Goal: Information Seeking & Learning: Check status

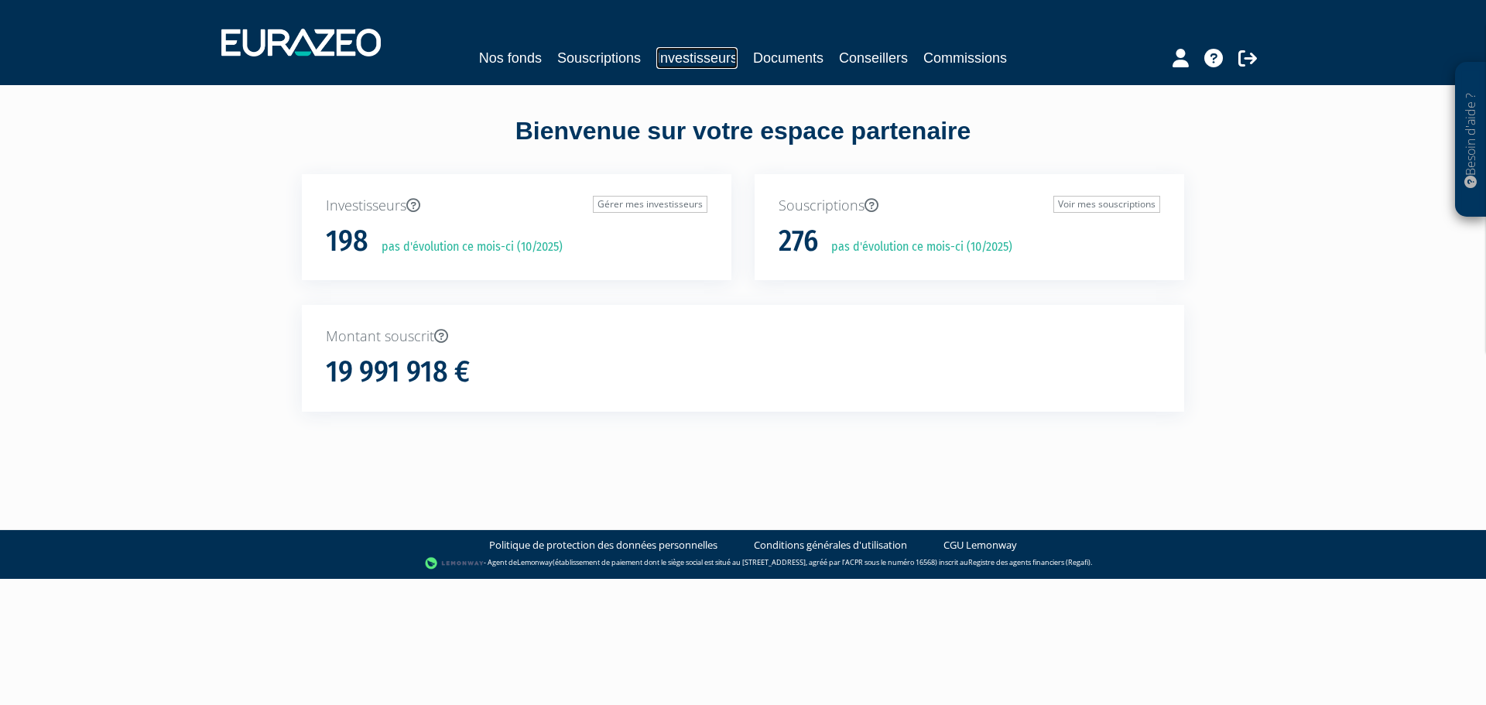
click at [712, 53] on link "Investisseurs" at bounding box center [696, 58] width 81 height 22
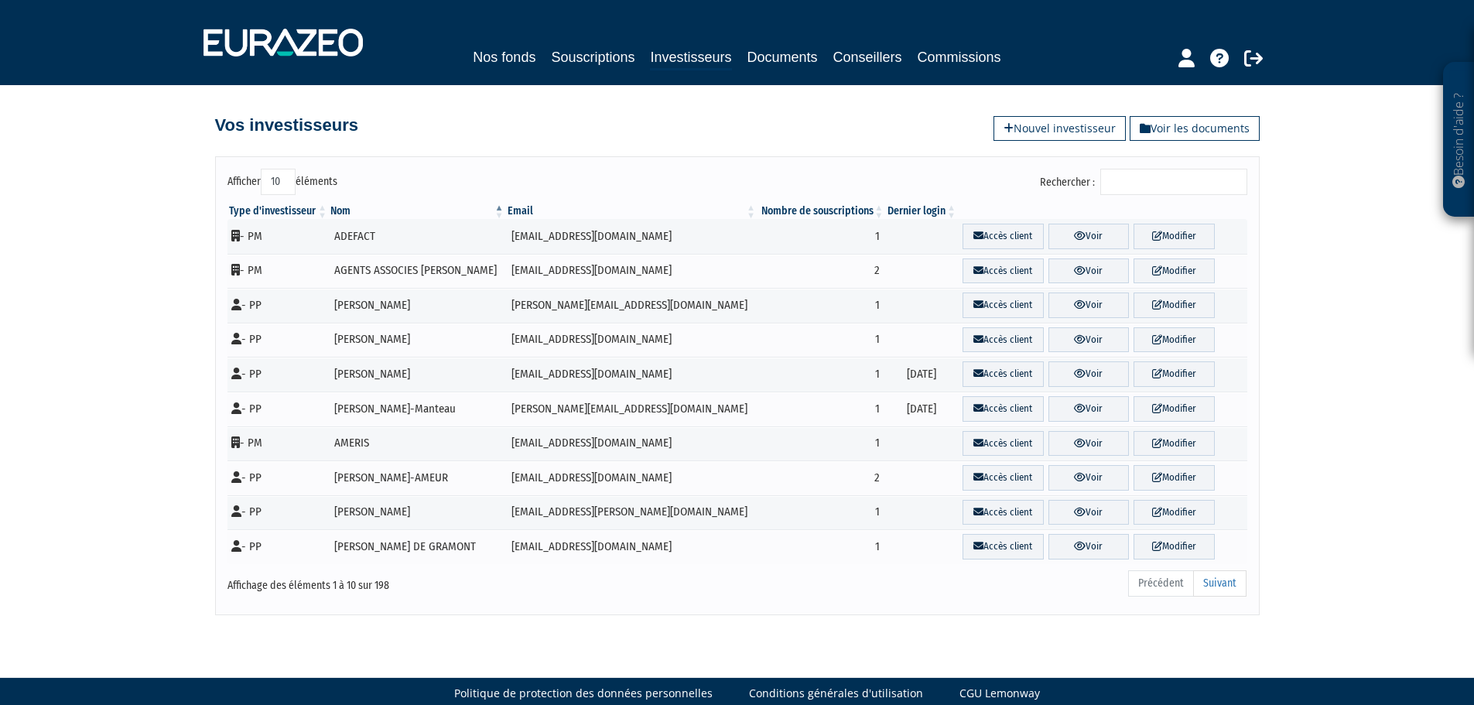
click at [1171, 180] on input "Rechercher :" at bounding box center [1174, 182] width 147 height 26
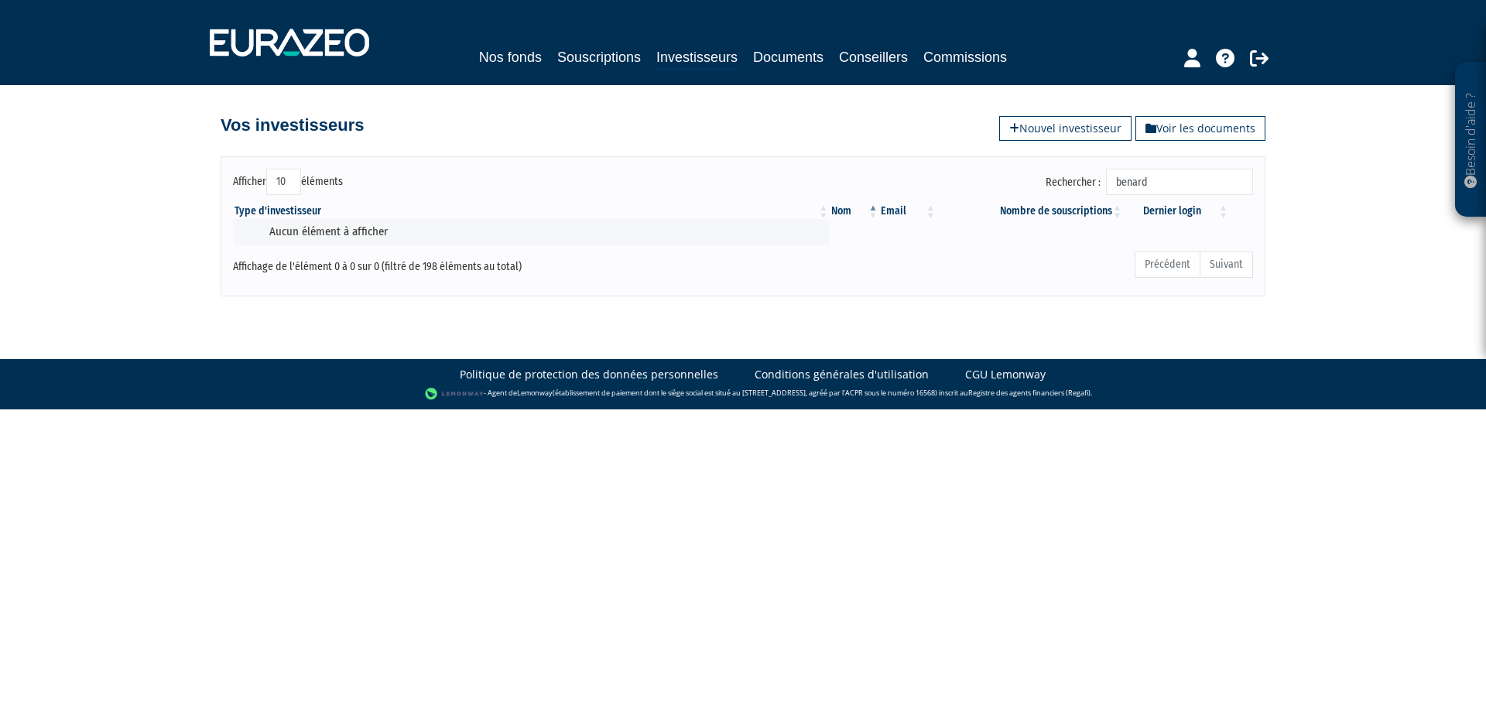
click at [1179, 186] on input "benard" at bounding box center [1179, 182] width 147 height 26
drag, startPoint x: 1179, startPoint y: 173, endPoint x: 1097, endPoint y: 179, distance: 83.0
click at [1097, 179] on label "Rechercher : benard" at bounding box center [1149, 182] width 207 height 26
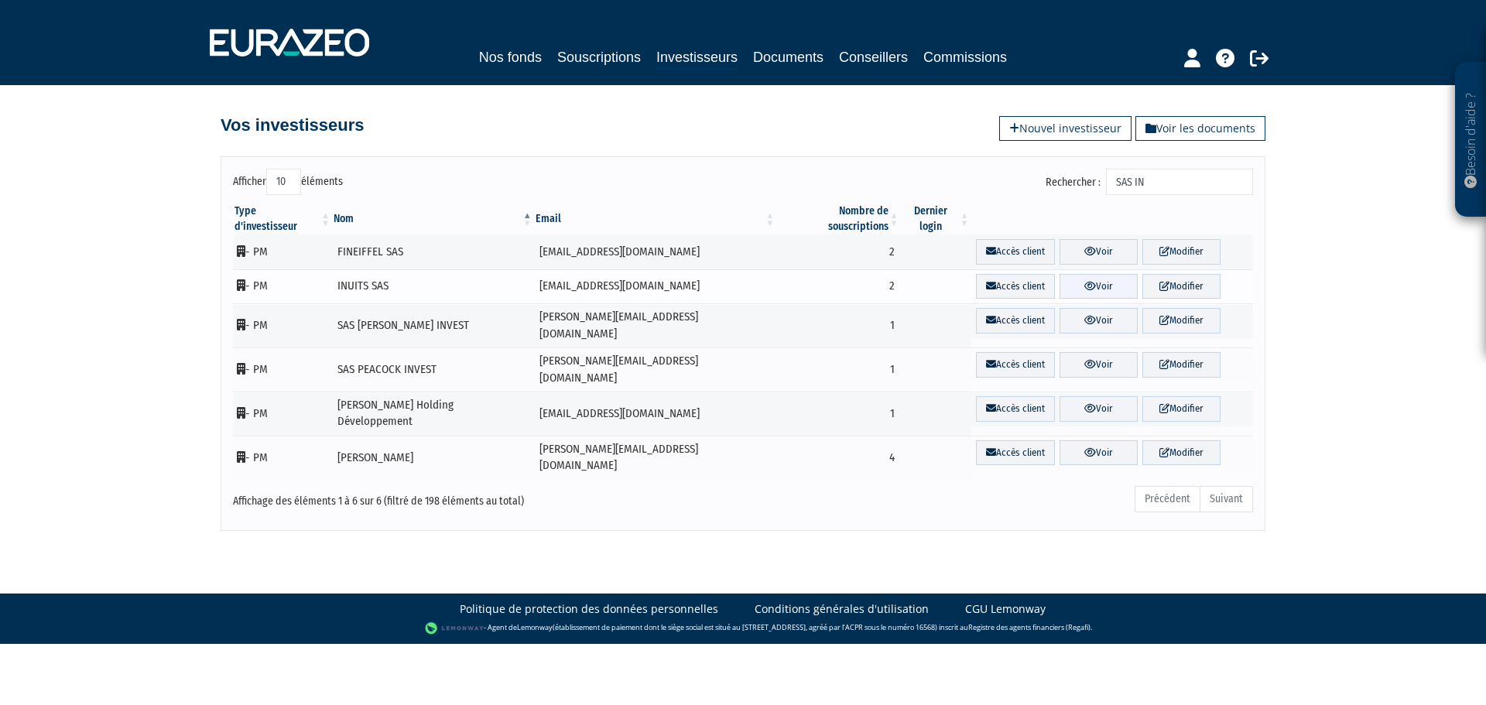
type input "SAS IN"
click at [1094, 274] on link "Voir" at bounding box center [1099, 287] width 78 height 26
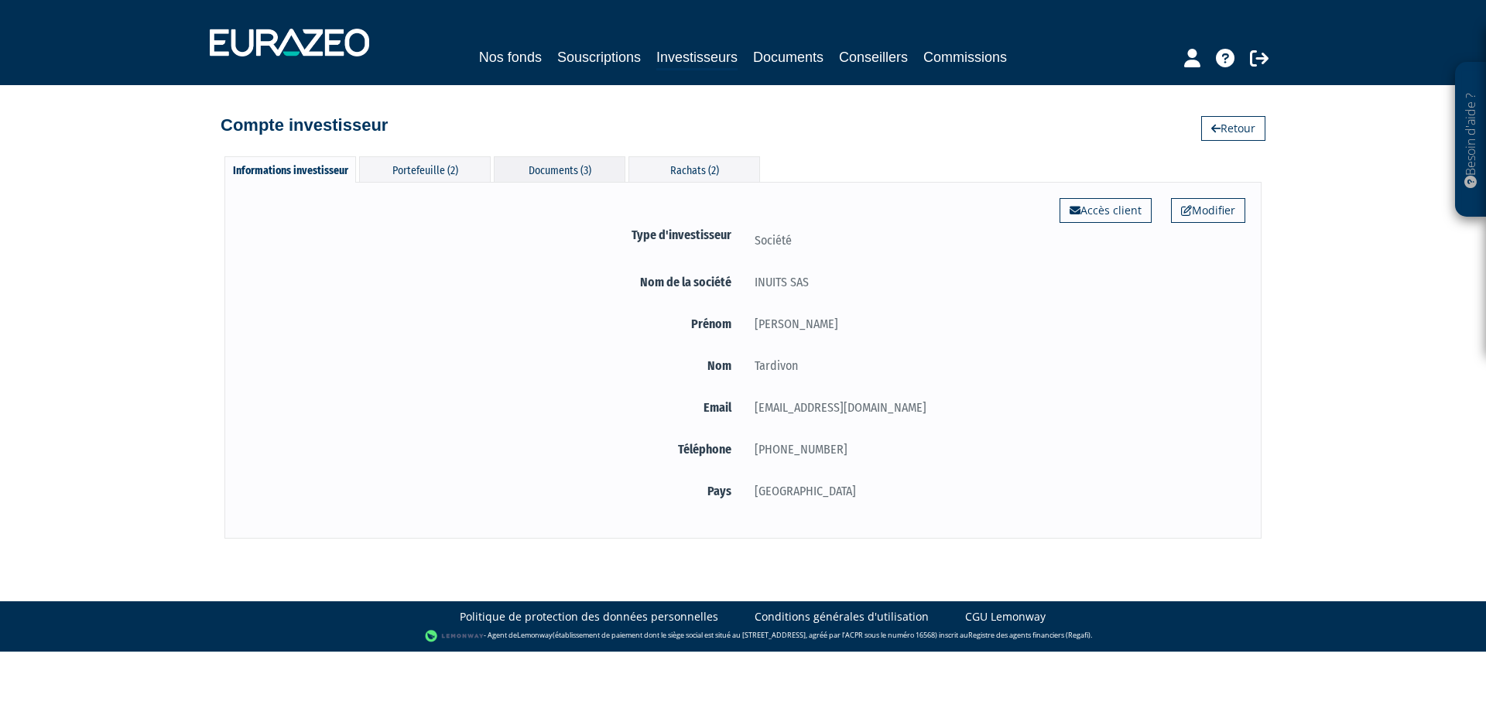
click at [601, 175] on div "Documents (3)" at bounding box center [560, 169] width 132 height 26
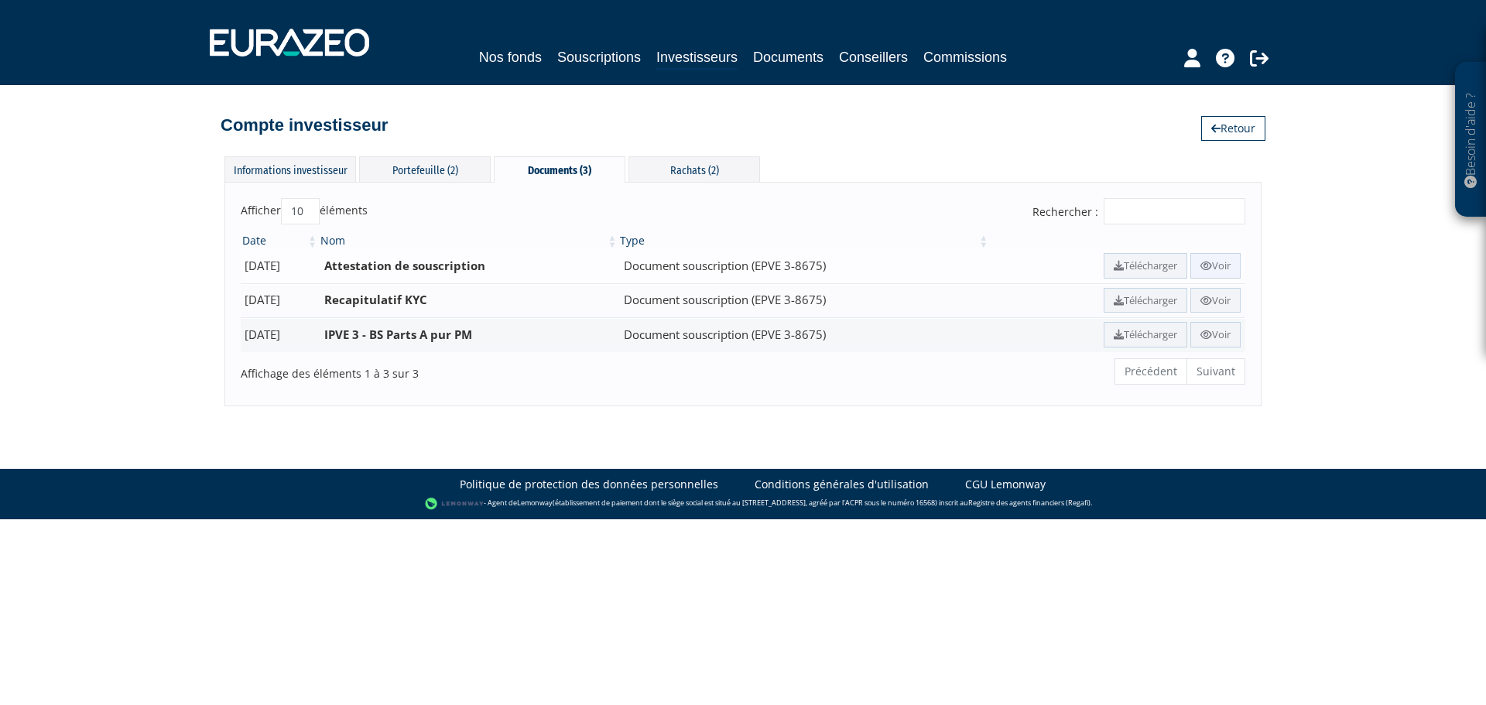
click at [1210, 265] on link "Voir" at bounding box center [1215, 266] width 50 height 26
click at [681, 174] on div "Rachats (2)" at bounding box center [694, 169] width 132 height 26
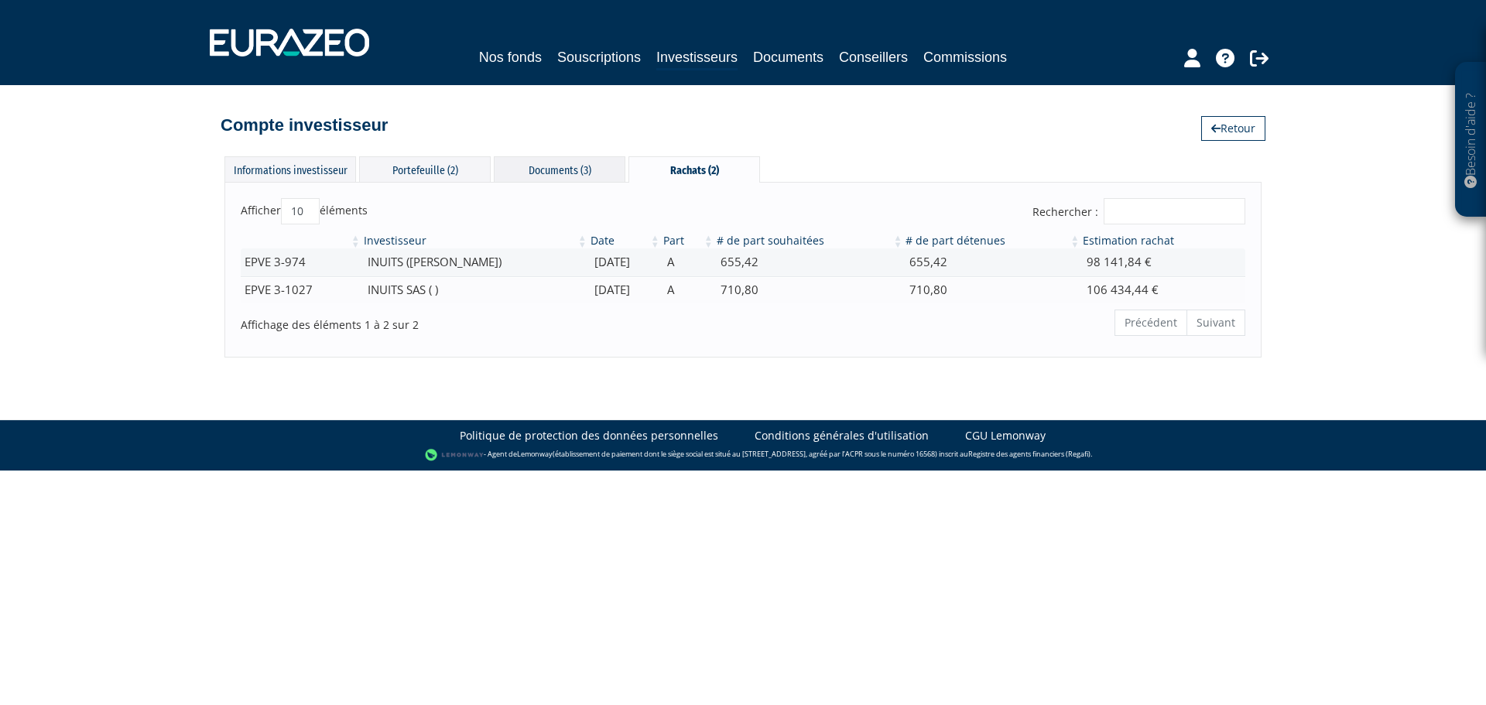
click at [547, 174] on div "Documents (3)" at bounding box center [560, 169] width 132 height 26
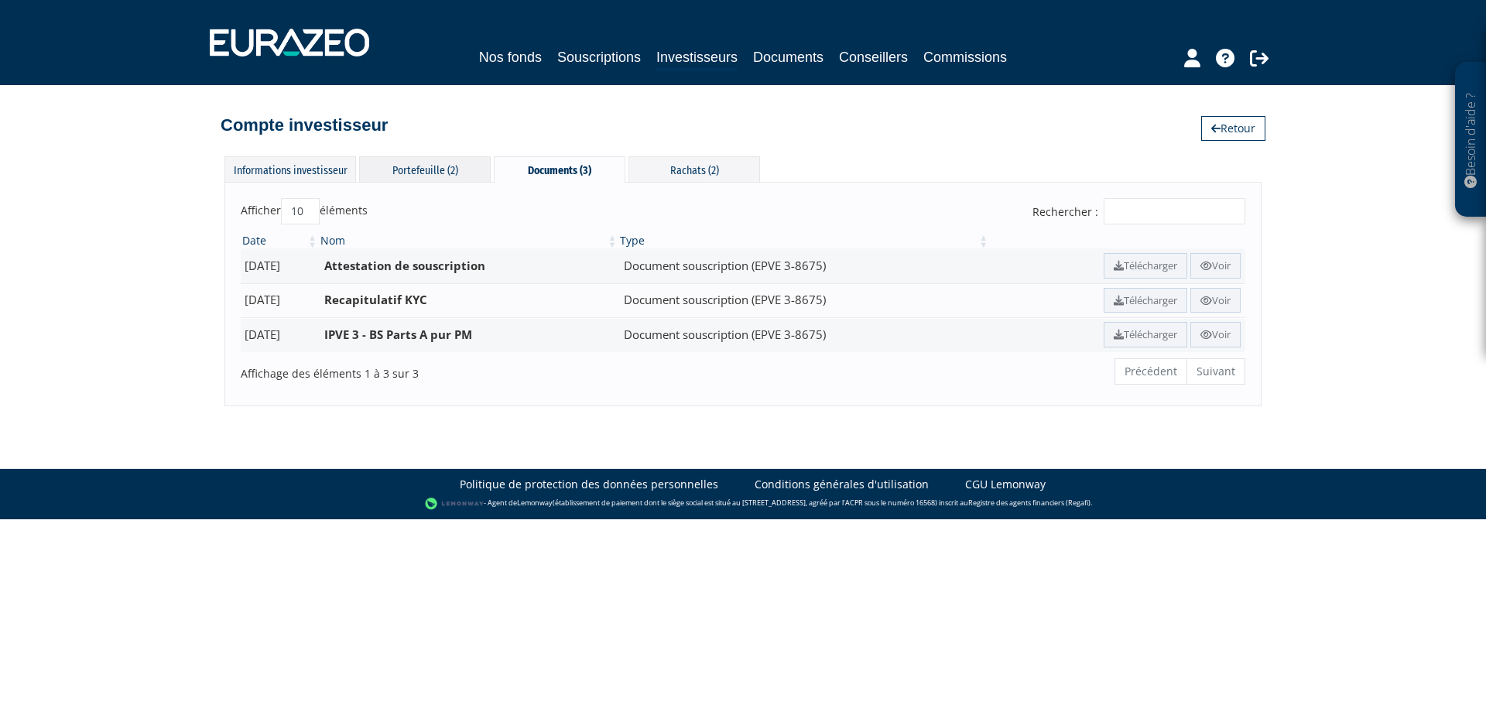
click at [413, 168] on div "Portefeuille (2)" at bounding box center [425, 169] width 132 height 26
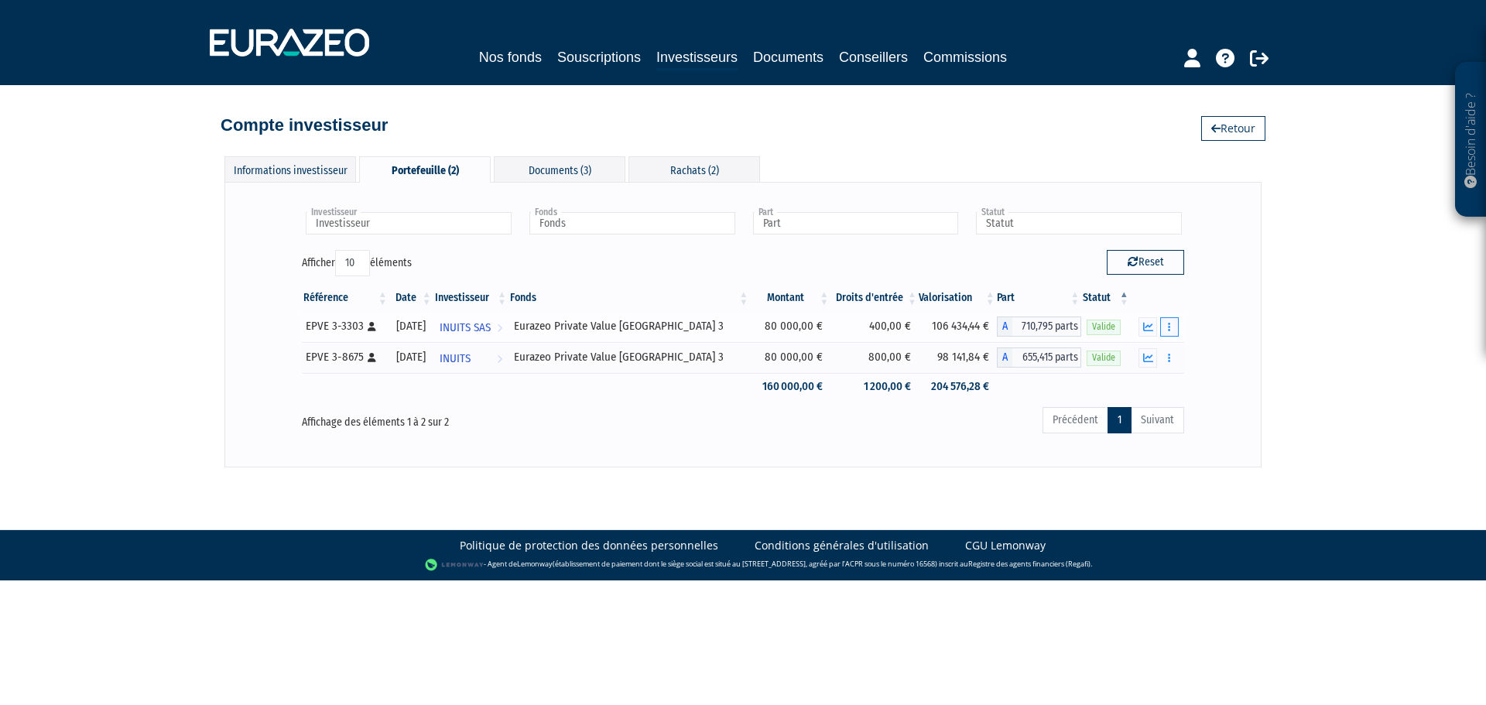
click at [1166, 330] on button "button" at bounding box center [1169, 326] width 19 height 19
click at [1142, 387] on link "Historique de rachat(s)" at bounding box center [1110, 384] width 128 height 26
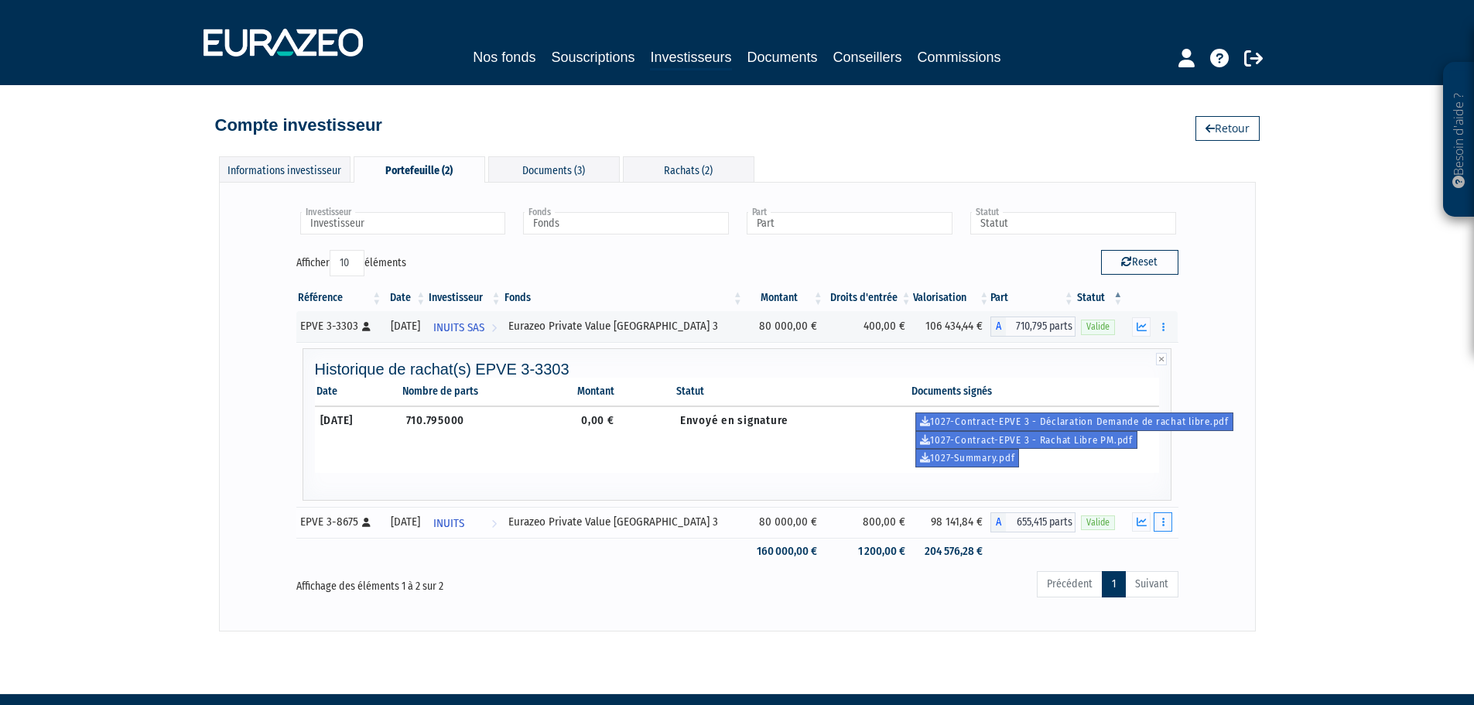
click at [1162, 522] on icon "button" at bounding box center [1163, 522] width 2 height 10
click at [1122, 603] on link "Historique de rachat(s)" at bounding box center [1104, 608] width 128 height 26
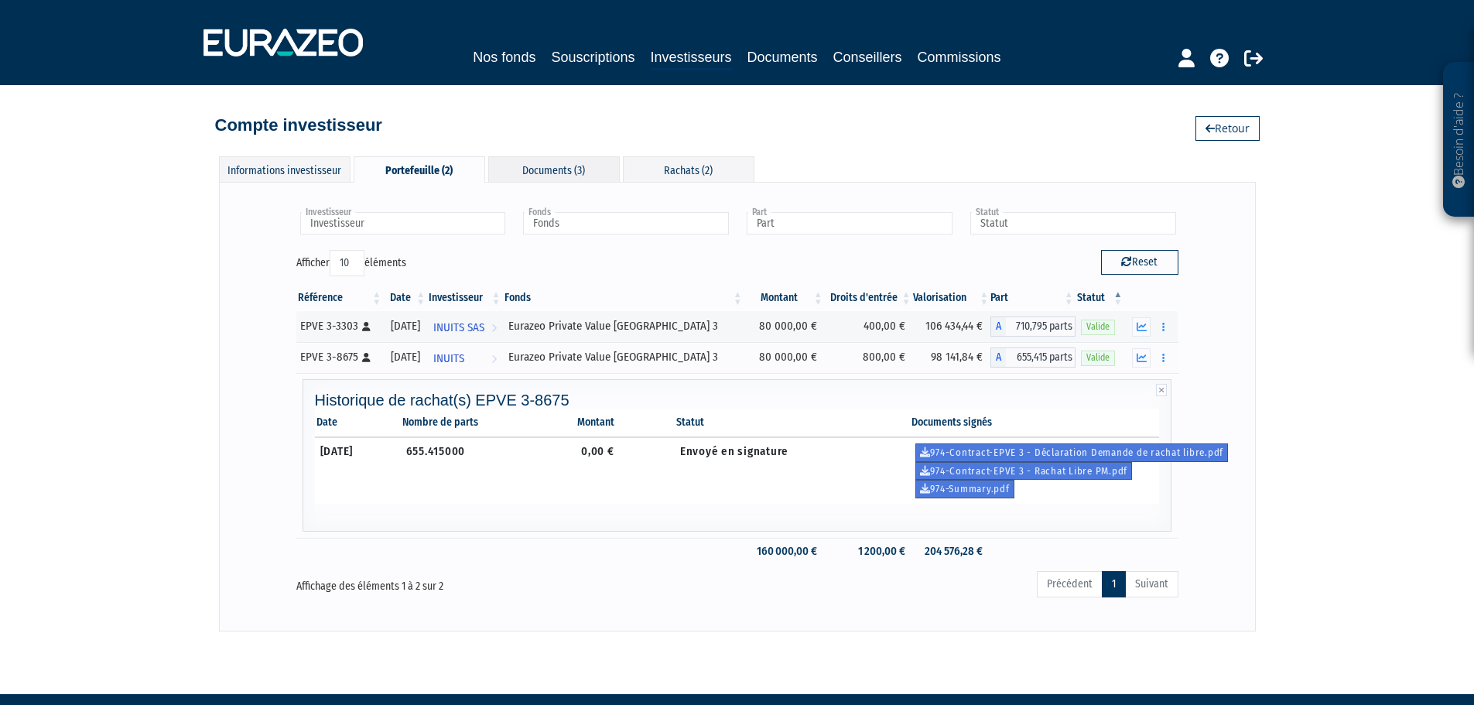
click at [585, 167] on div "Documents (3)" at bounding box center [554, 169] width 132 height 26
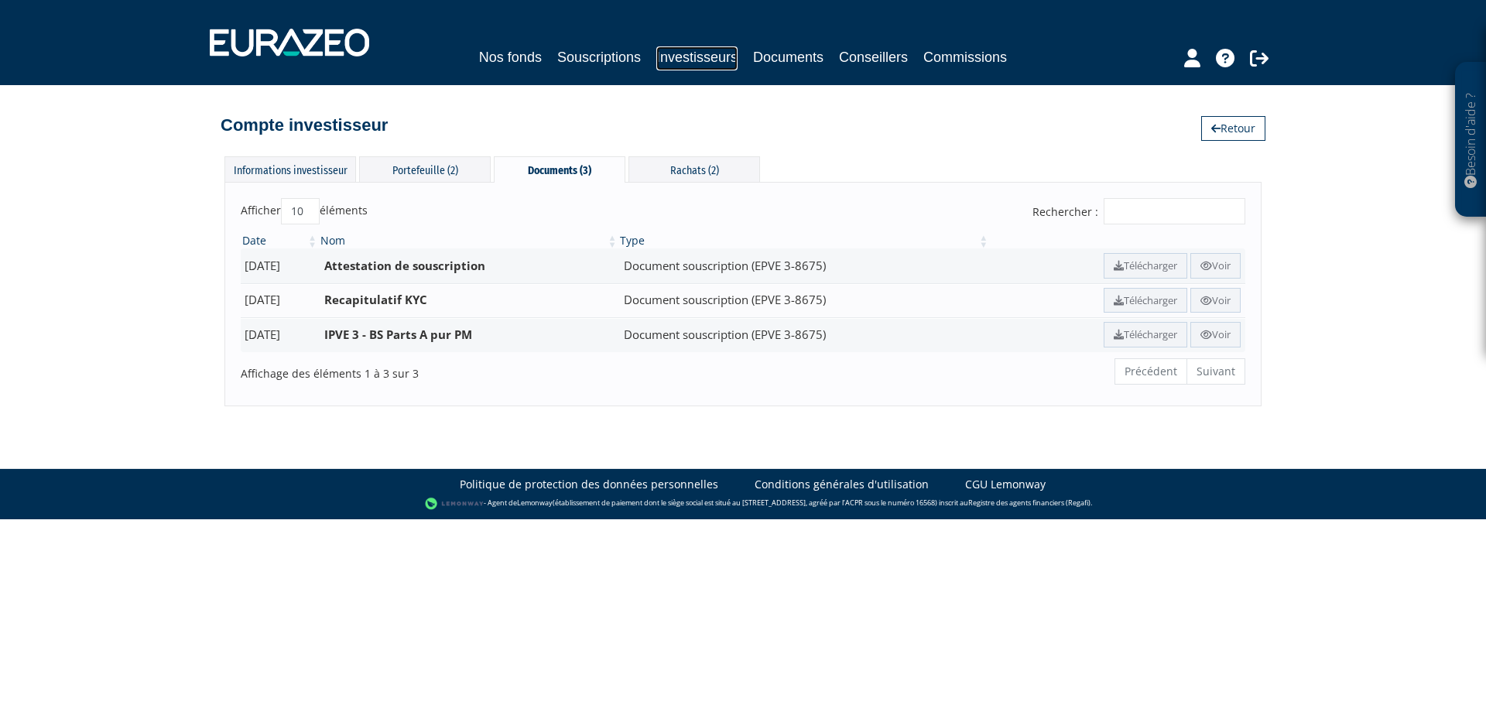
click at [683, 58] on link "Investisseurs" at bounding box center [696, 58] width 81 height 24
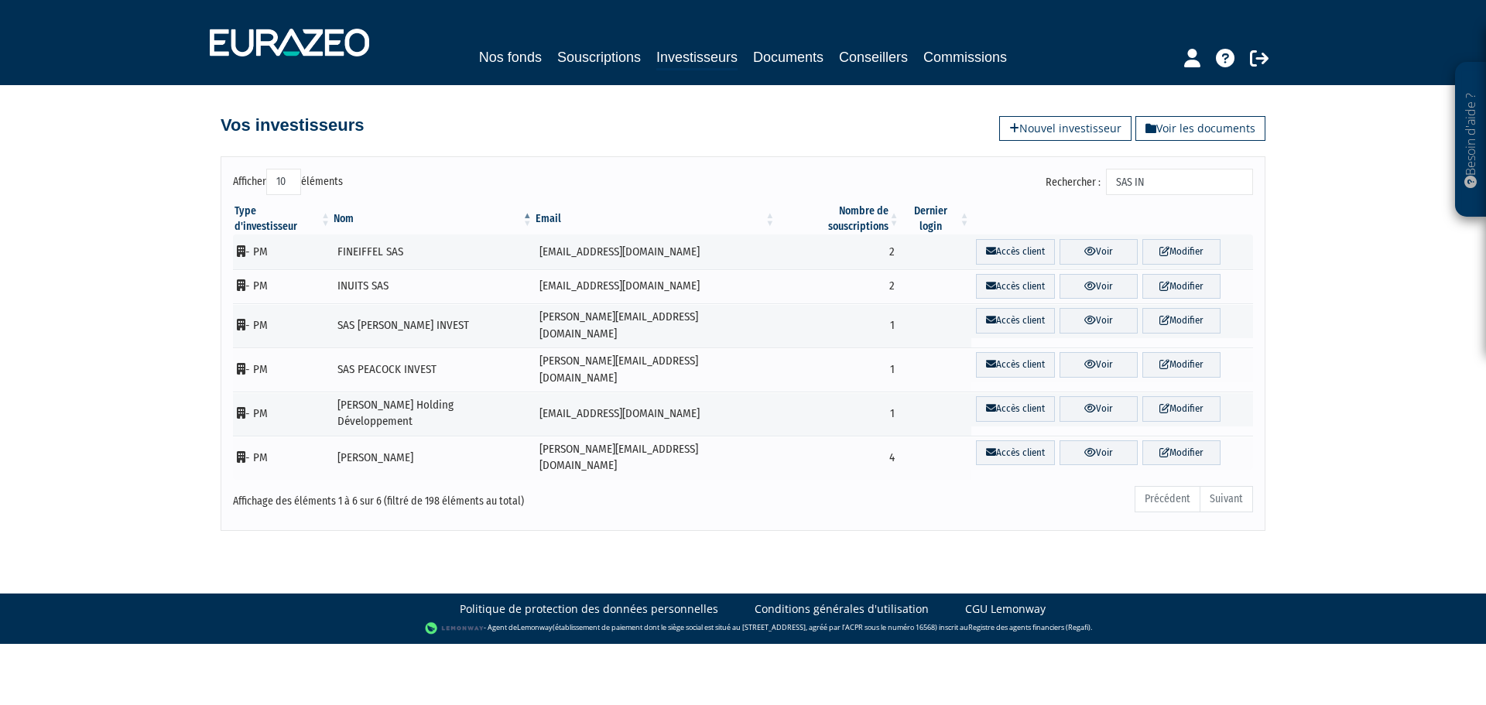
drag, startPoint x: 1183, startPoint y: 179, endPoint x: 1114, endPoint y: 176, distance: 68.9
click at [1115, 176] on label "Rechercher : SAS IN" at bounding box center [1149, 182] width 207 height 26
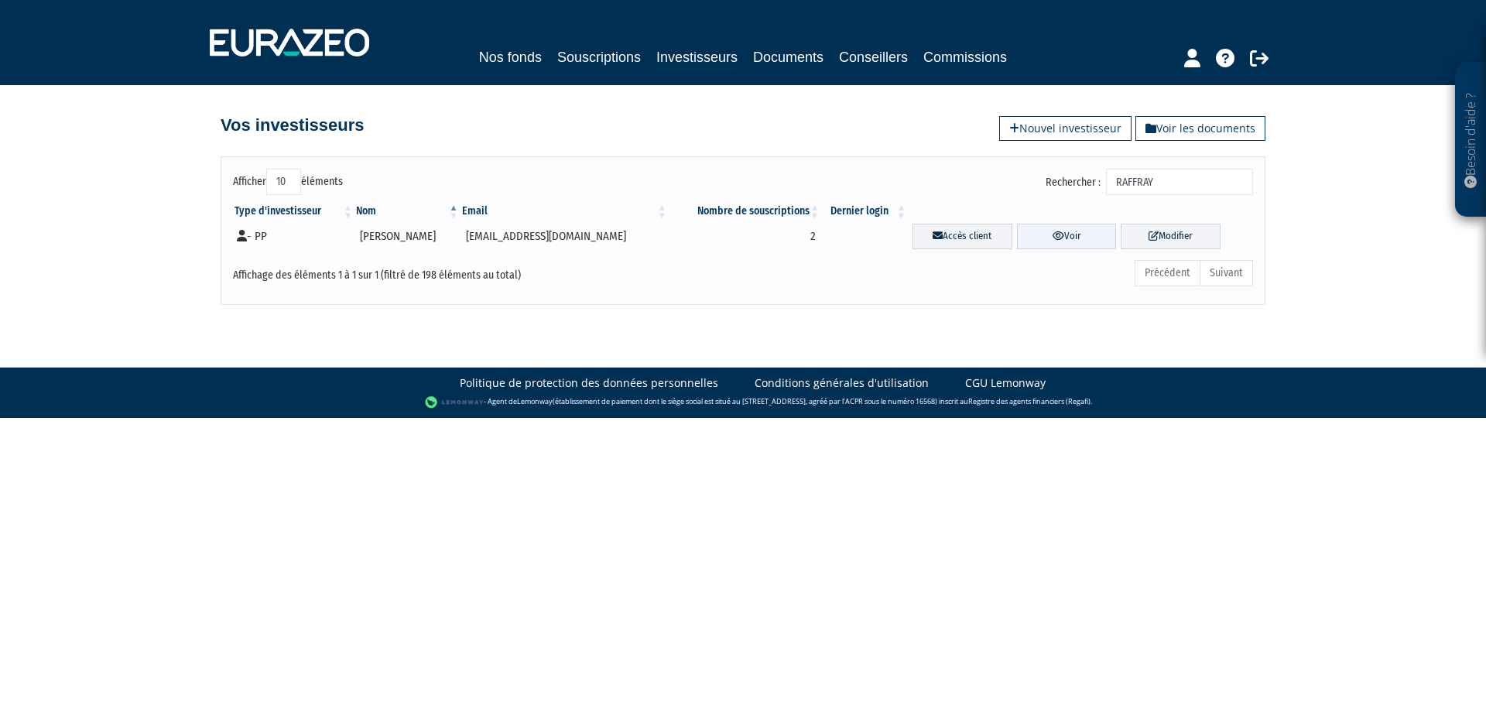
type input "RAFFRAY"
click at [1037, 234] on link "Voir" at bounding box center [1067, 237] width 100 height 26
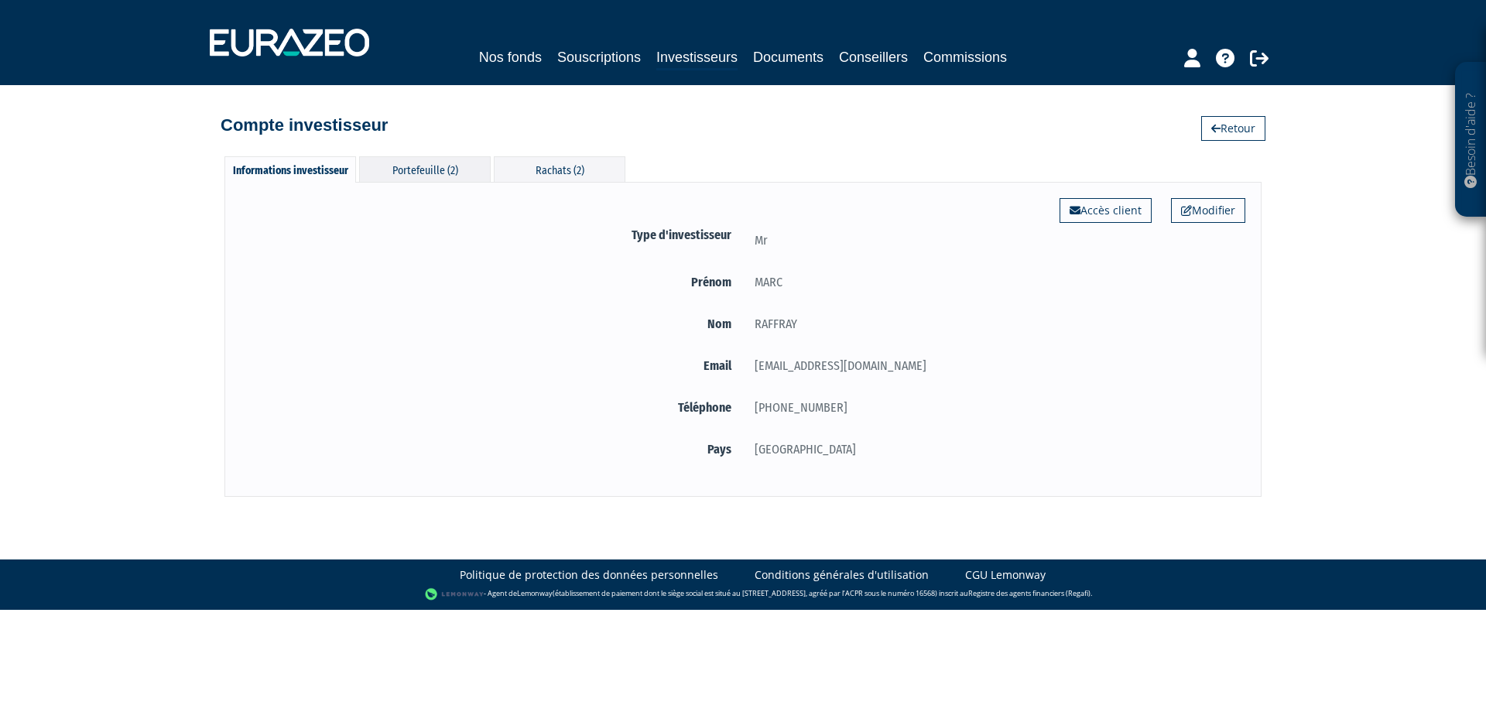
click at [419, 168] on div "Portefeuille (2)" at bounding box center [425, 169] width 132 height 26
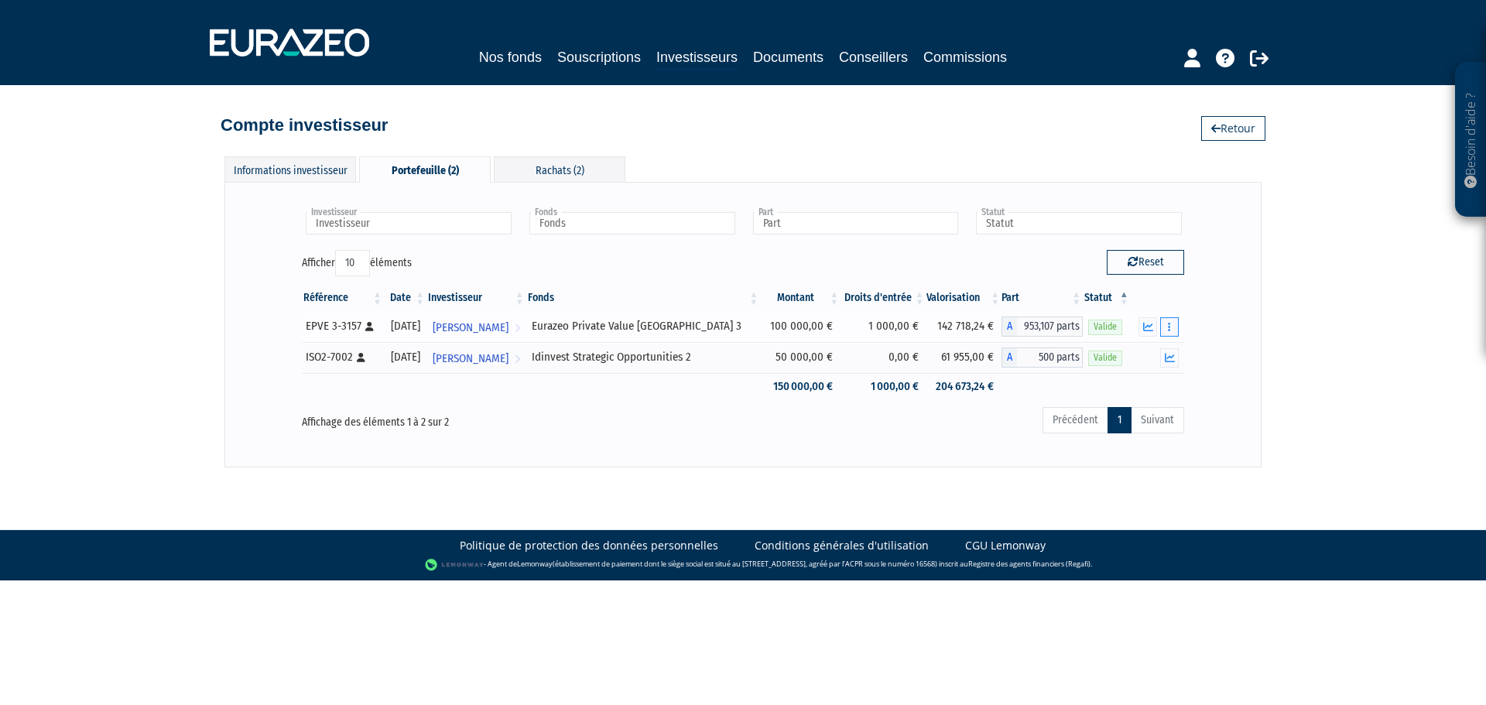
click at [1171, 328] on button "button" at bounding box center [1169, 326] width 19 height 19
click at [1142, 371] on link "Historique de rachat(s)" at bounding box center [1110, 384] width 128 height 26
